Goal: Find specific page/section: Find specific page/section

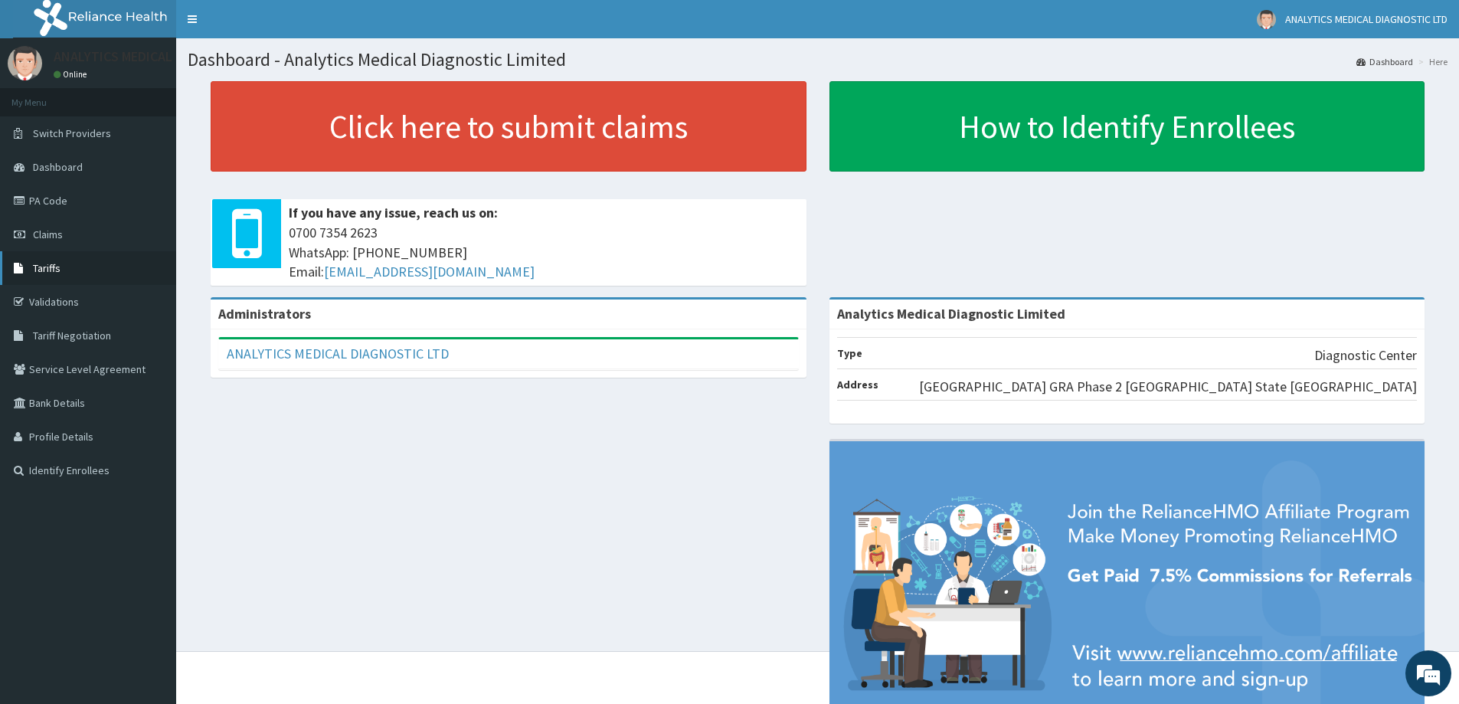
click at [106, 274] on link "Tariffs" at bounding box center [88, 268] width 176 height 34
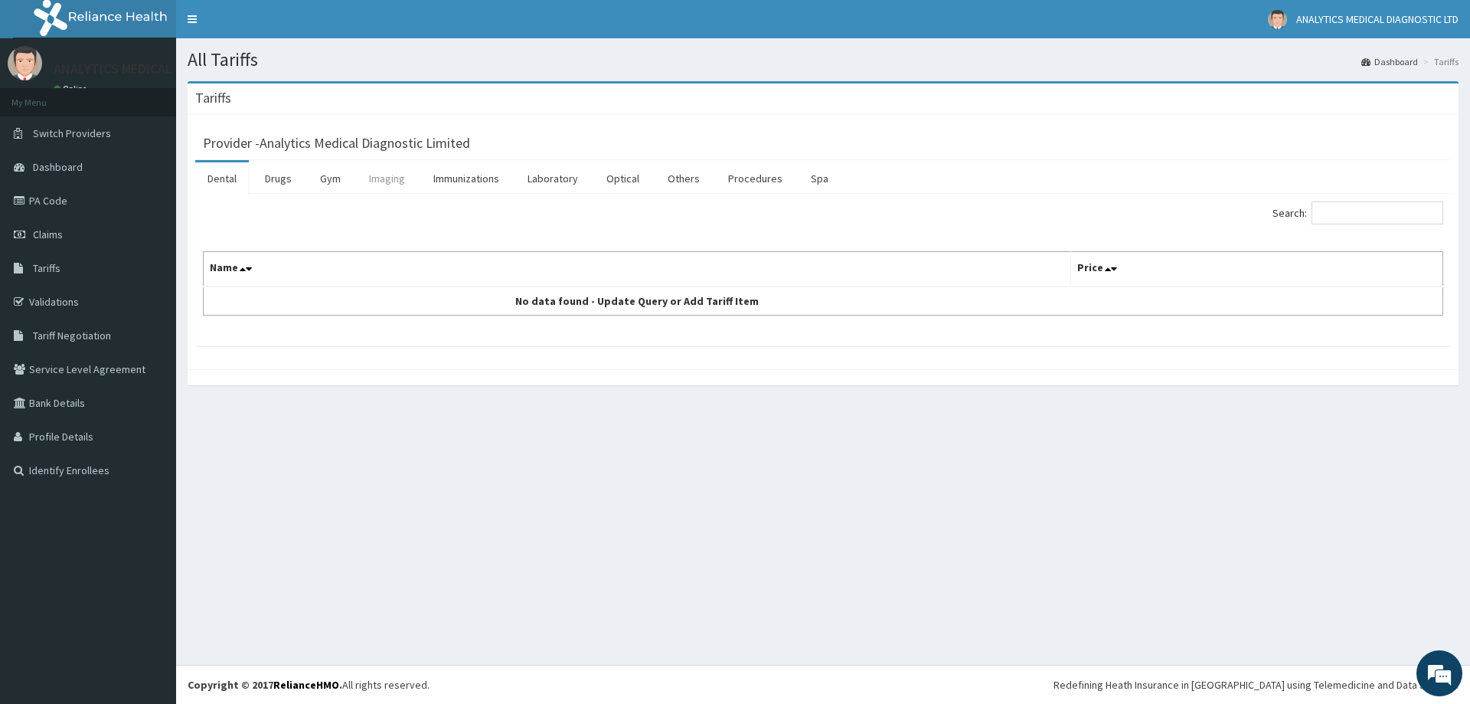
click at [370, 175] on link "Imaging" at bounding box center [387, 178] width 60 height 32
